Goal: Navigation & Orientation: Find specific page/section

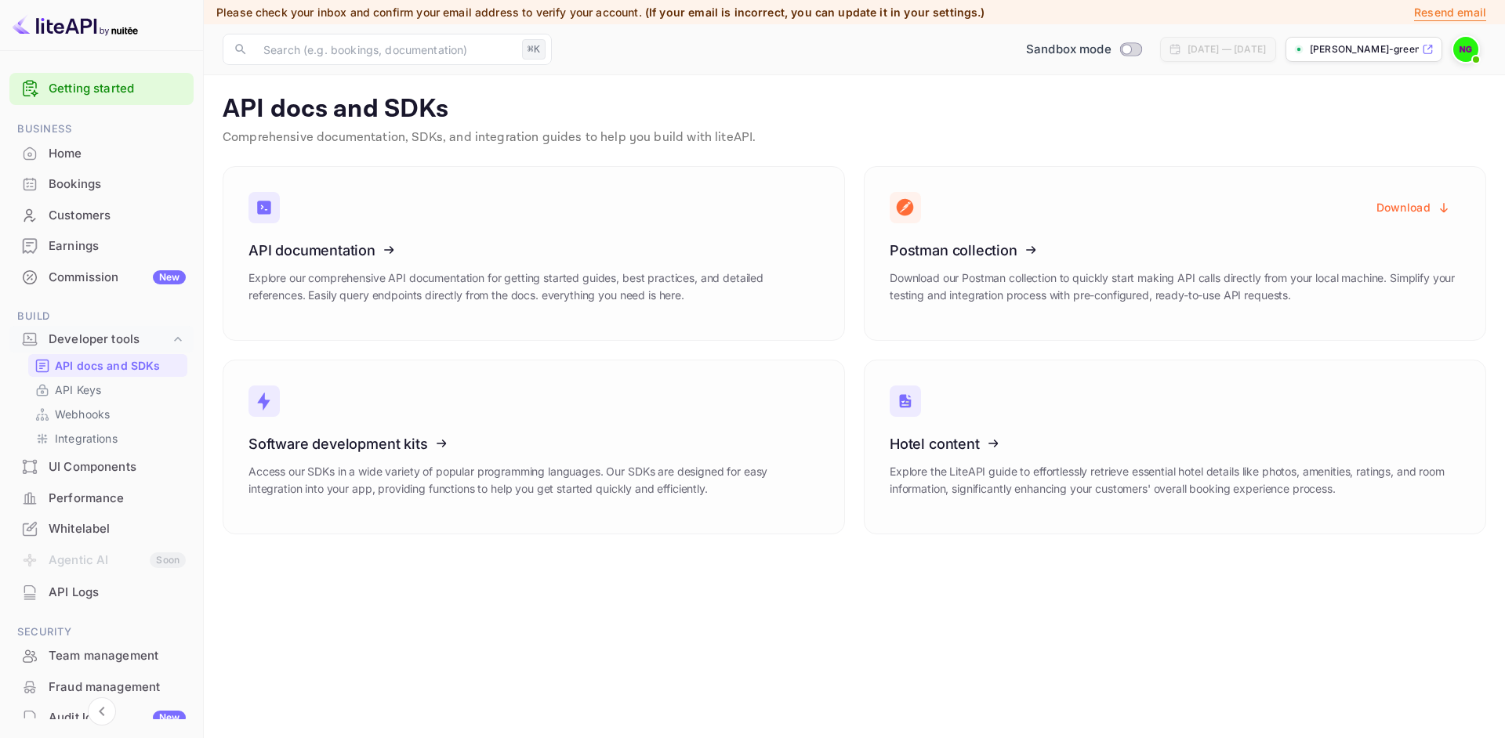
click at [66, 154] on div "Home" at bounding box center [117, 154] width 137 height 18
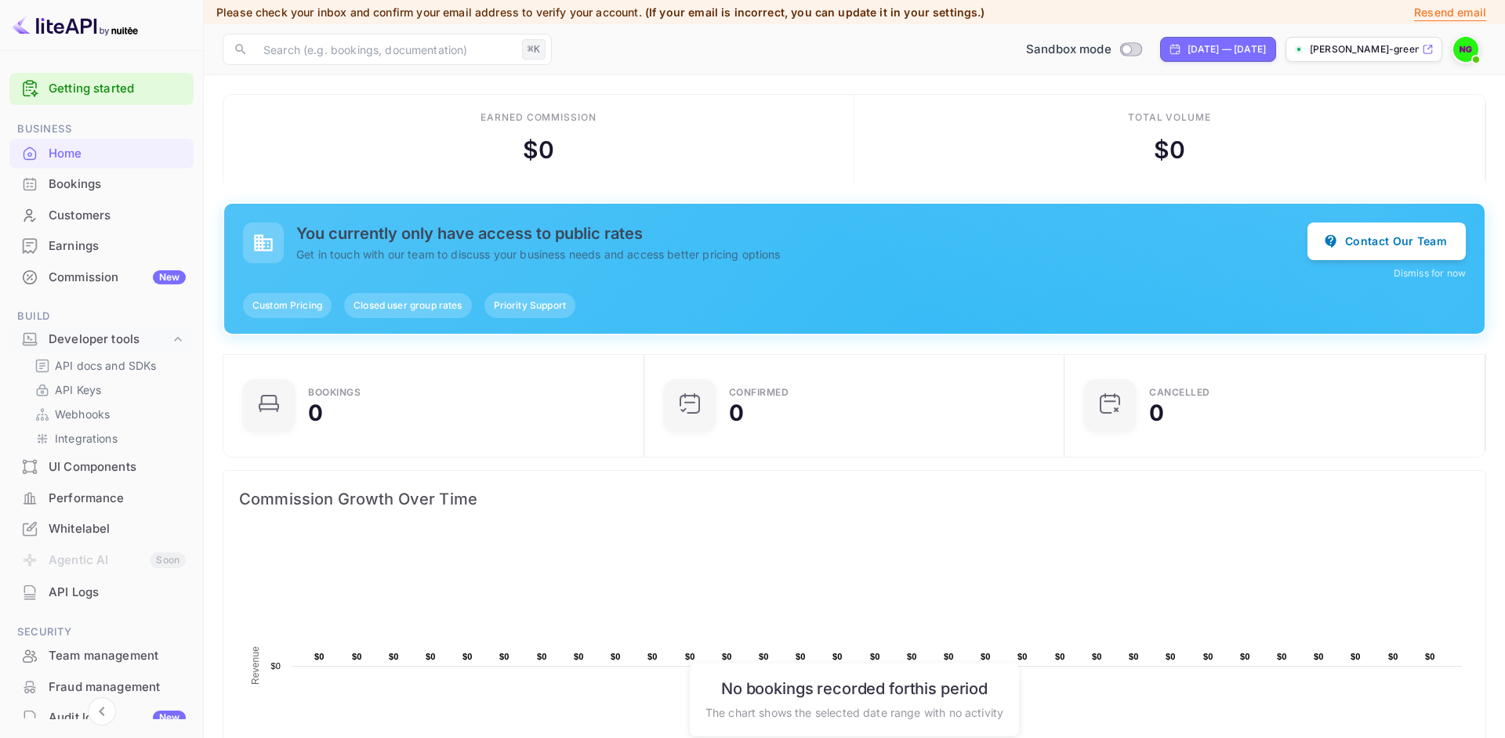
click at [1368, 57] on div "[PERSON_NAME]-green-adx35.nuite..." at bounding box center [1363, 49] width 157 height 25
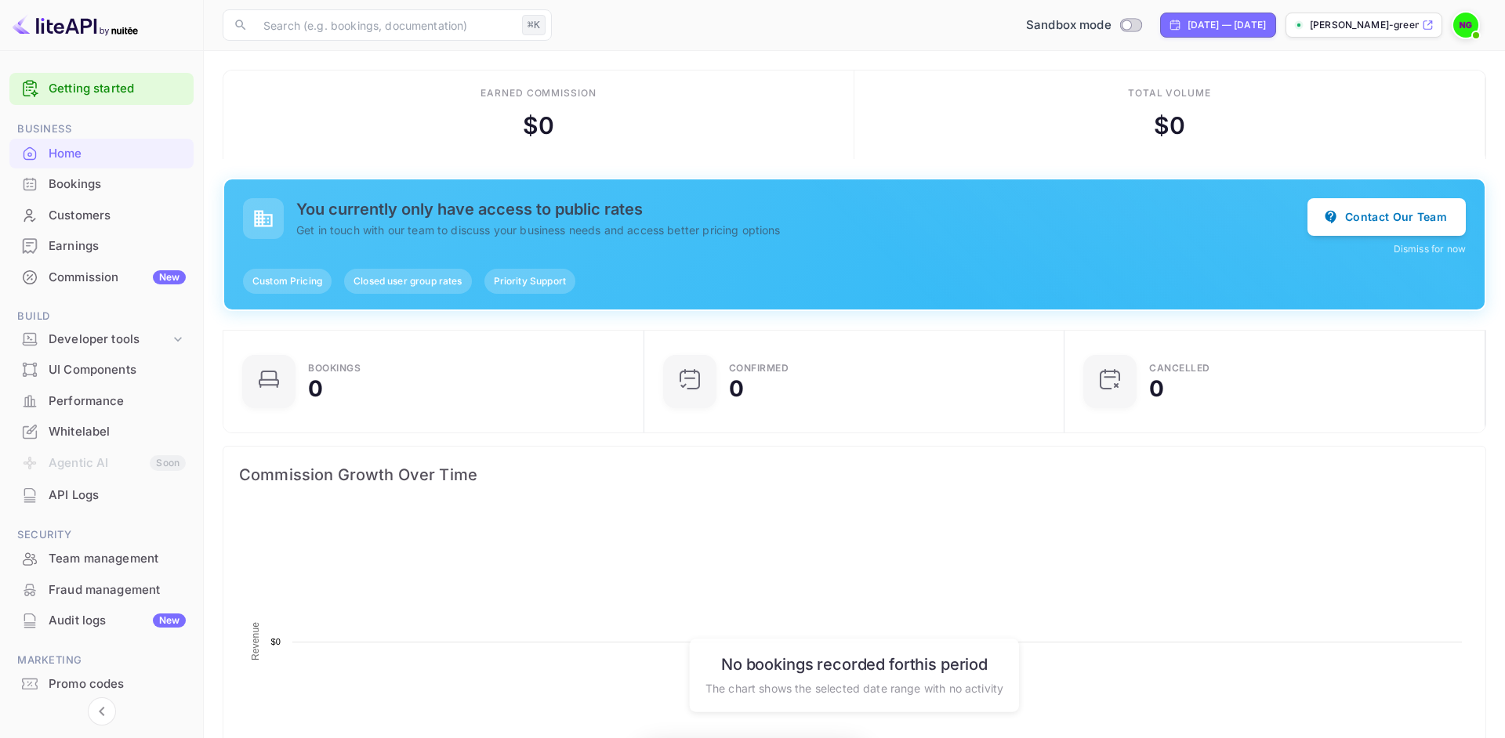
scroll to position [255, 411]
click at [109, 341] on div "Developer tools" at bounding box center [109, 340] width 121 height 18
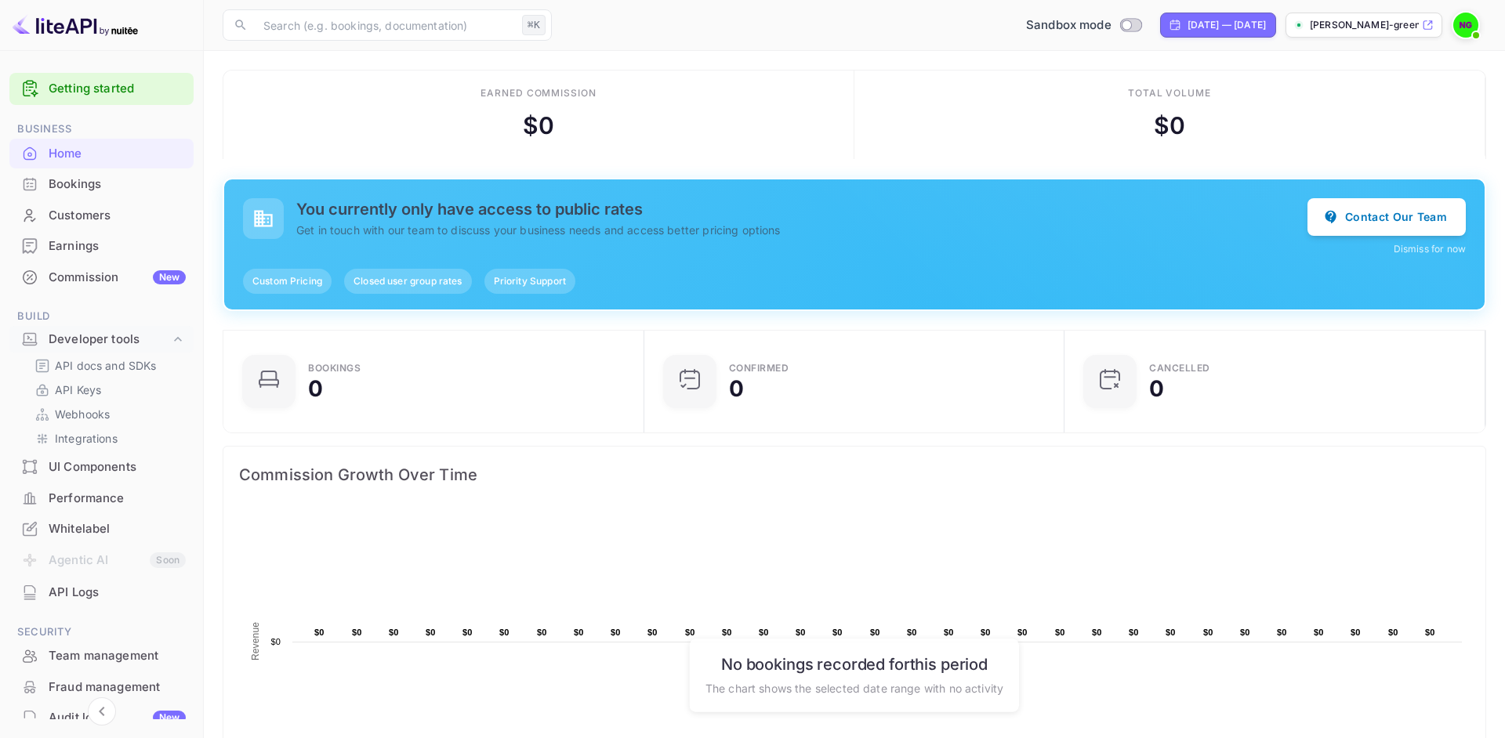
click at [91, 462] on div "UI Components" at bounding box center [117, 467] width 137 height 18
